Goal: Task Accomplishment & Management: Complete application form

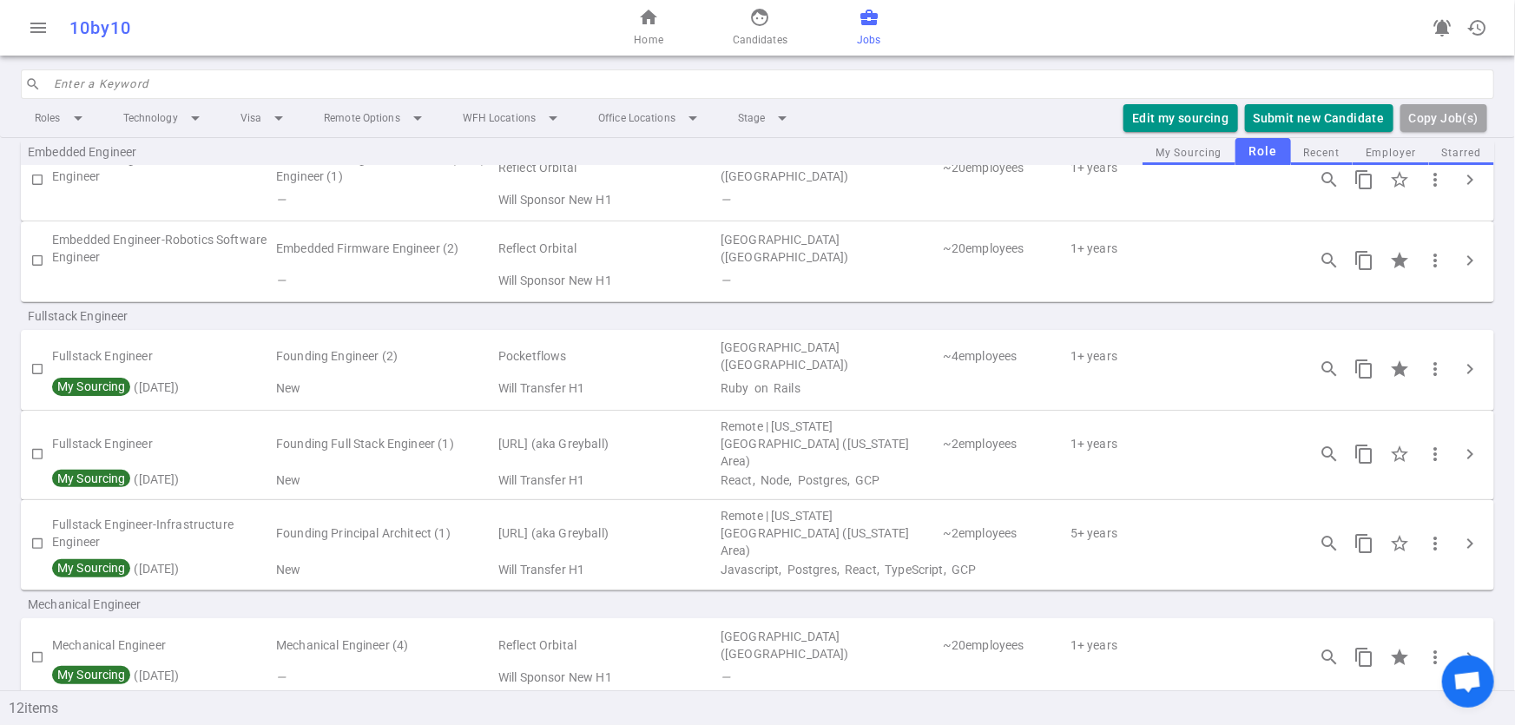
scroll to position [104, 0]
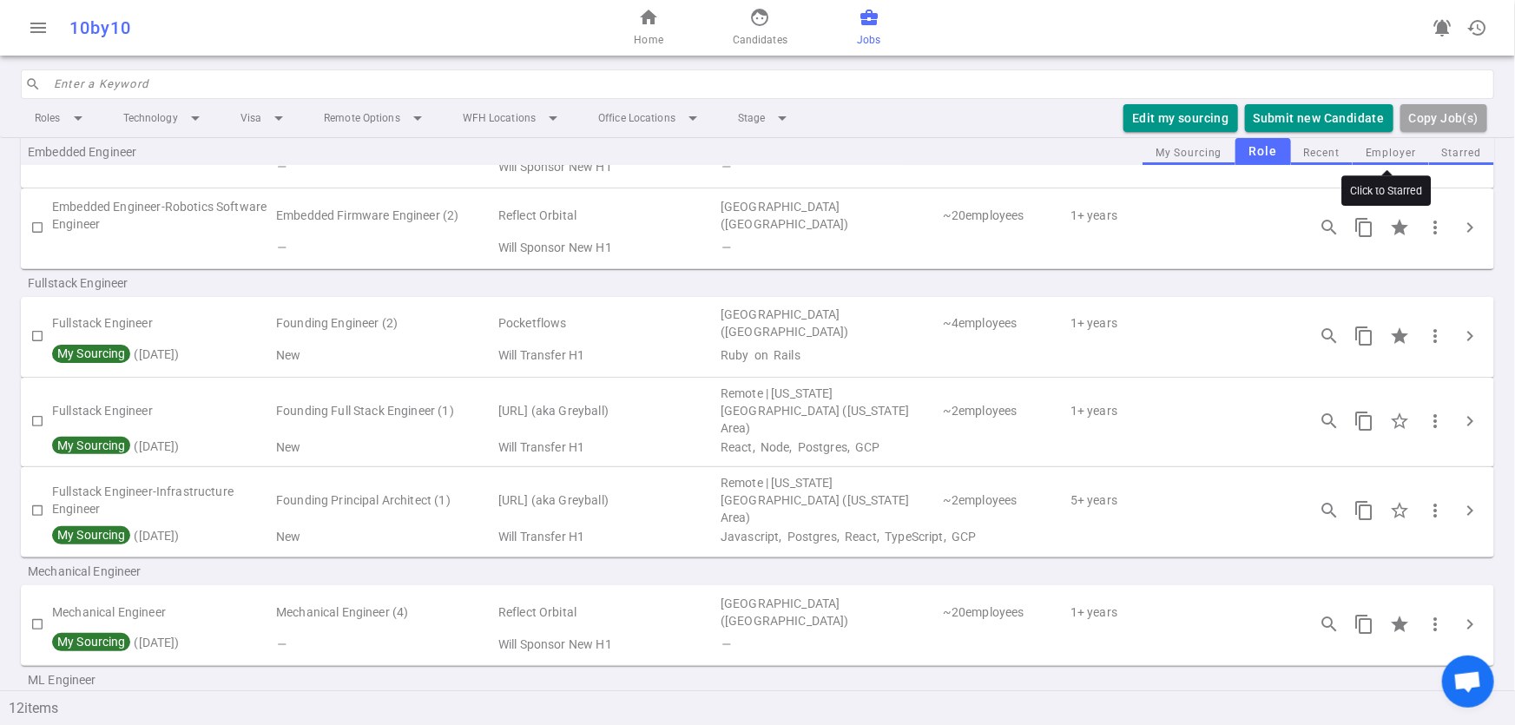
click at [1381, 149] on input "Click to Starred" at bounding box center [1399, 146] width 36 height 36
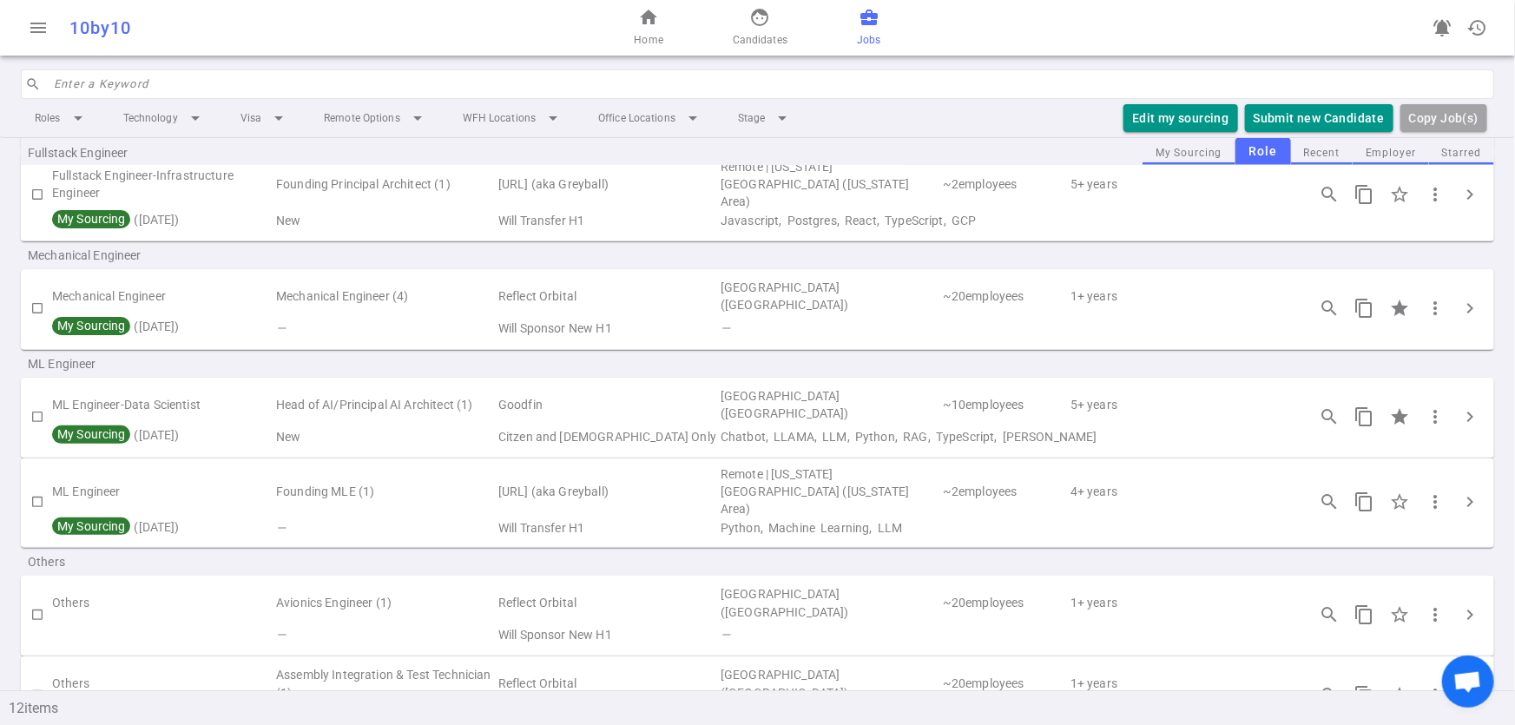
scroll to position [0, 0]
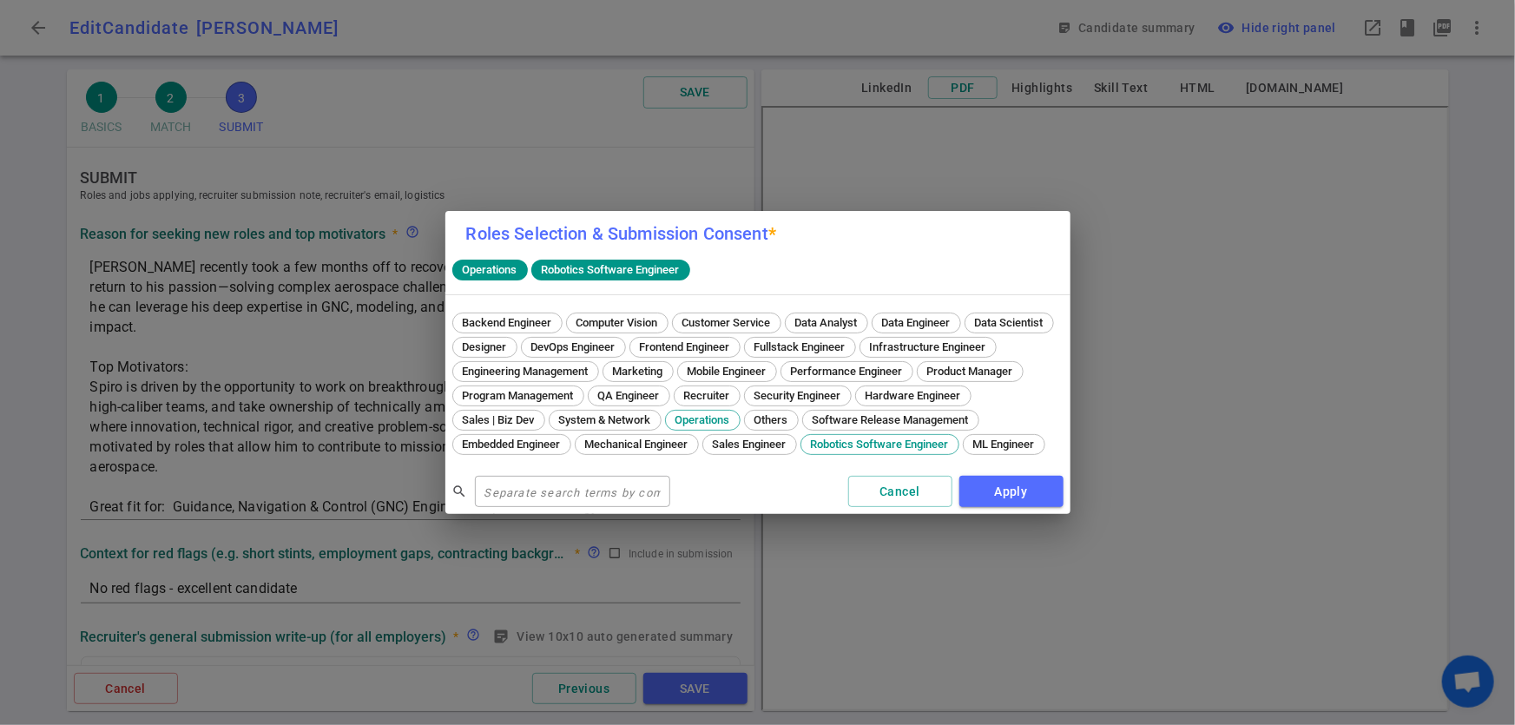
scroll to position [947, 0]
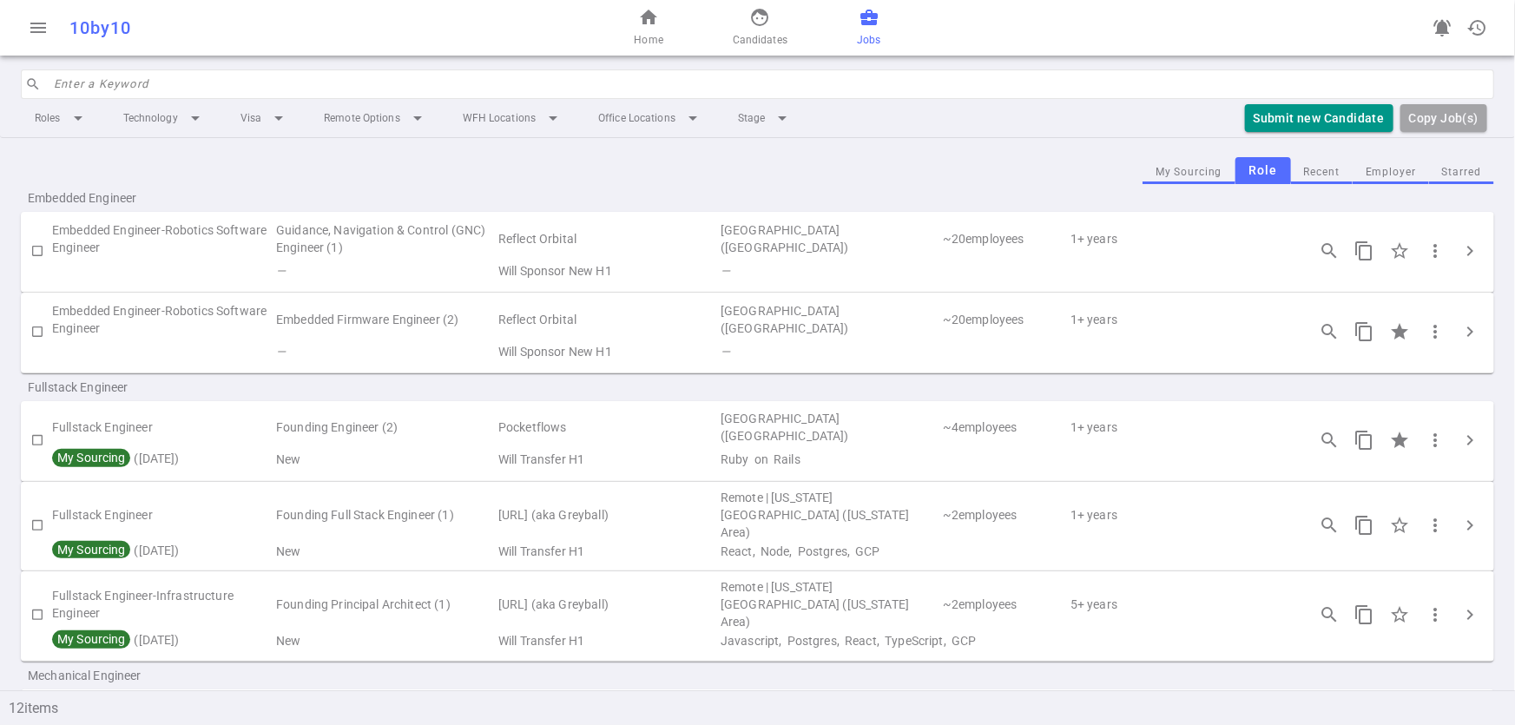
click at [1397, 165] on button "Employer" at bounding box center [1390, 172] width 76 height 23
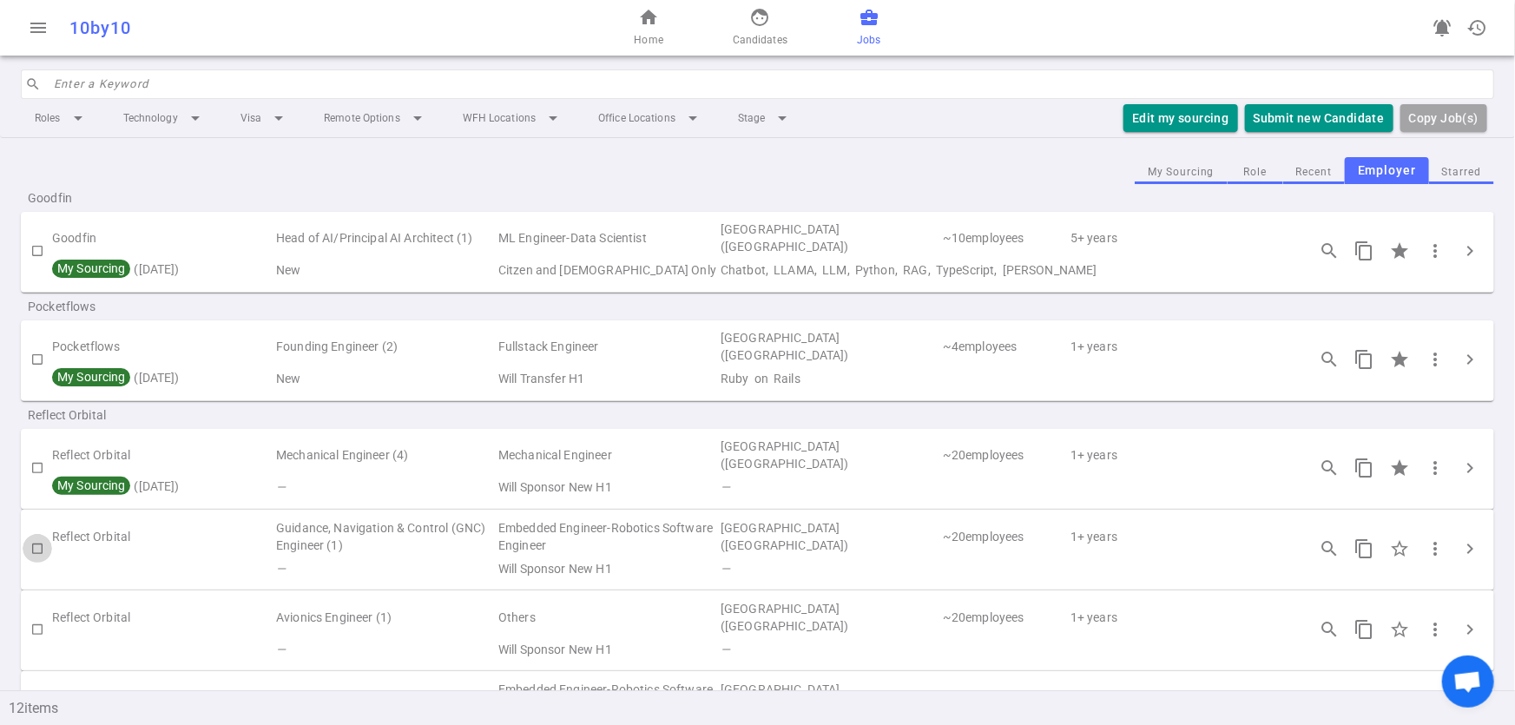
click at [37, 543] on input "checkbox" at bounding box center [38, 549] width 30 height 30
checkbox input "true"
click at [1155, 120] on button "Edit my sourcing" at bounding box center [1135, 118] width 114 height 29
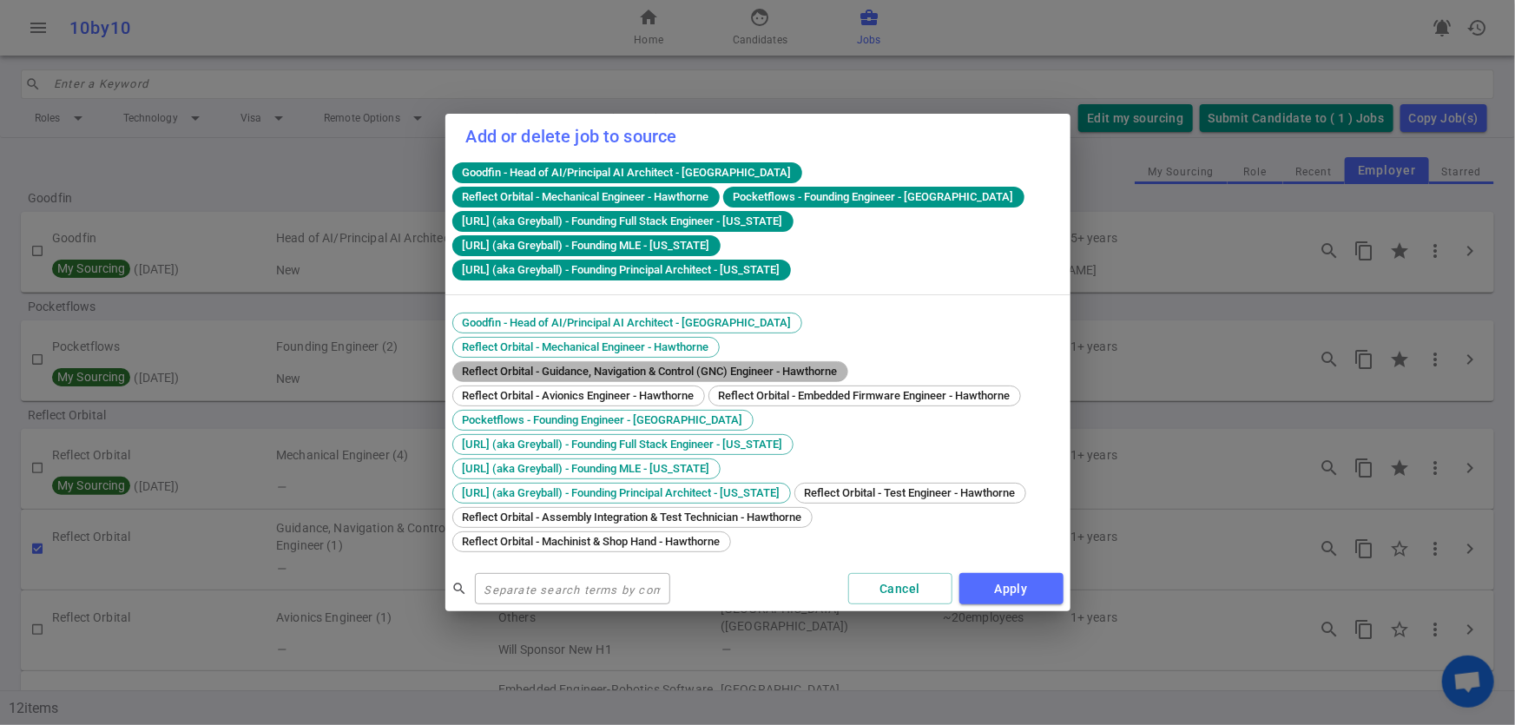
click at [596, 367] on div "Reflect Orbital - Guidance, Navigation & Control (GNC) Engineer - Hawthorne" at bounding box center [650, 371] width 396 height 21
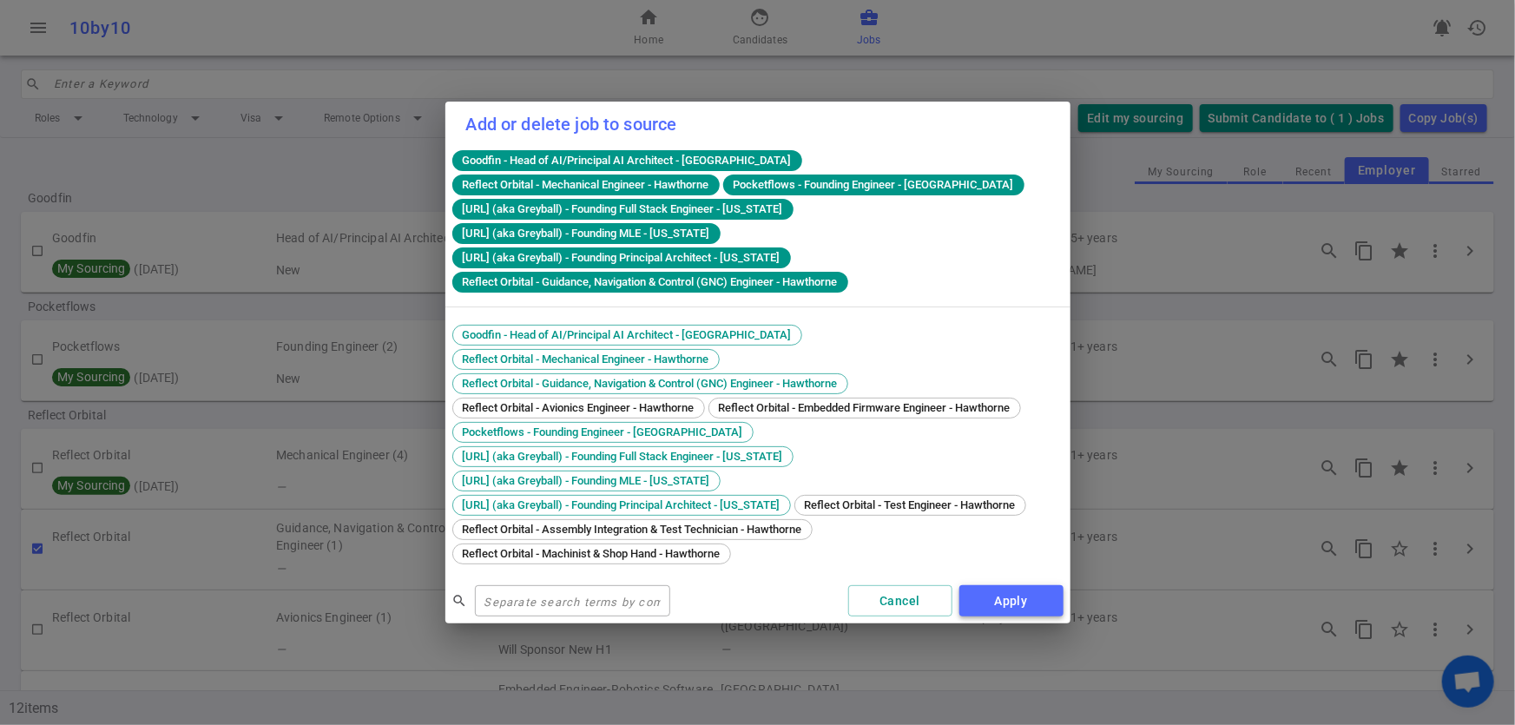
click at [970, 589] on button "Apply" at bounding box center [1011, 601] width 104 height 32
